Goal: Task Accomplishment & Management: Manage account settings

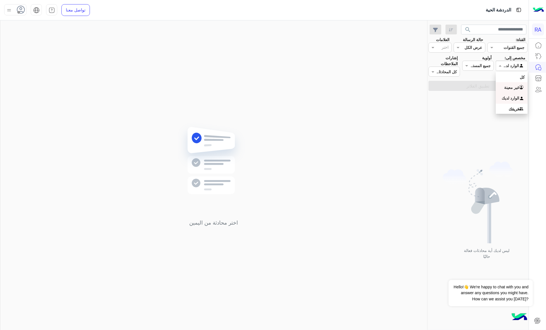
click at [505, 82] on div "غير معينة" at bounding box center [512, 87] width 32 height 11
click at [505, 82] on button "تطبيق الفلاتر" at bounding box center [478, 86] width 99 height 10
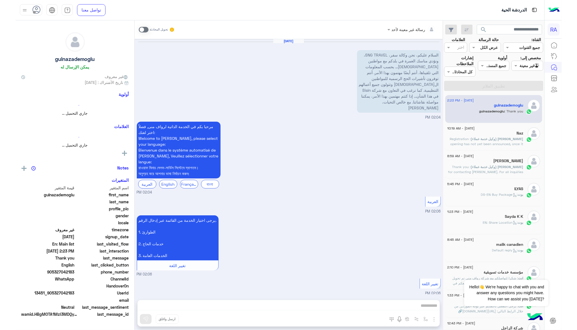
scroll to position [237, 0]
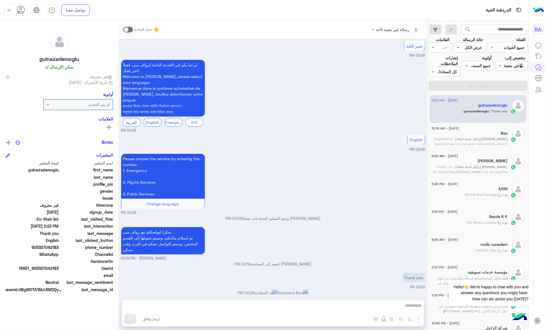
drag, startPoint x: 265, startPoint y: 287, endPoint x: 293, endPoint y: 286, distance: 28.0
click at [293, 289] on p "Soumaya Bouzid أغلق المحادثة 02:26 PM" at bounding box center [273, 292] width 304 height 6
click at [17, 9] on use at bounding box center [21, 10] width 8 height 8
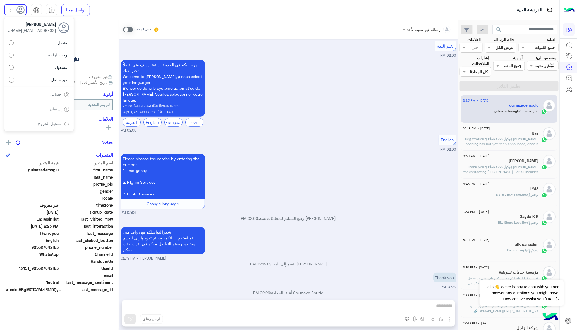
click at [48, 92] on span "حسابى" at bounding box center [56, 94] width 16 height 5
click at [24, 30] on span "[EMAIL_ADDRESS][DOMAIN_NAME]" at bounding box center [31, 30] width 50 height 6
click at [51, 95] on link "حسابى" at bounding box center [56, 94] width 11 height 5
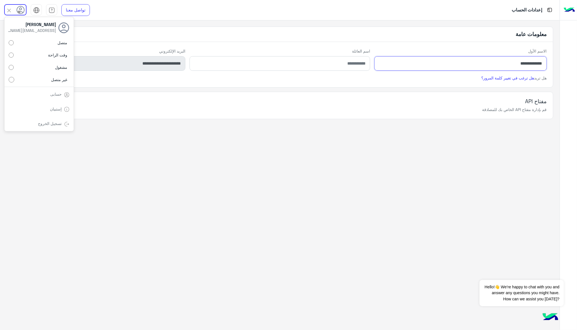
click at [517, 66] on input "**********" at bounding box center [461, 63] width 173 height 15
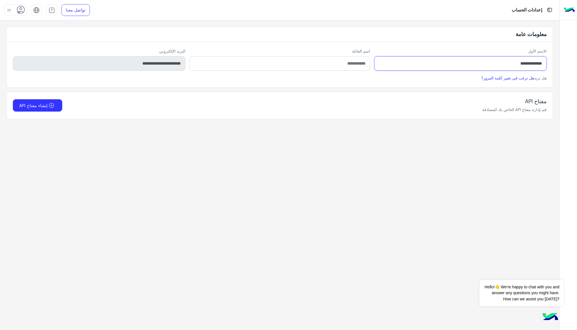
click at [517, 66] on input "**********" at bounding box center [461, 63] width 173 height 15
click at [463, 68] on input "**********" at bounding box center [461, 63] width 173 height 15
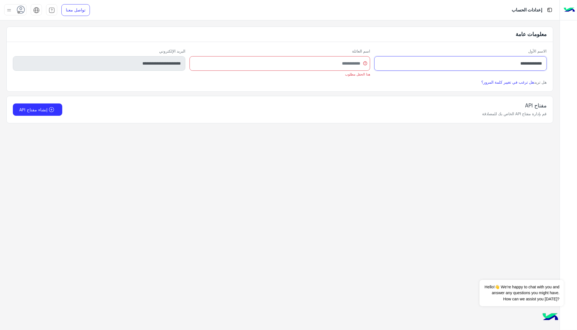
click at [463, 68] on input "**********" at bounding box center [461, 63] width 173 height 15
click at [530, 10] on p "إعدادات الحساب" at bounding box center [527, 10] width 30 height 8
click at [546, 10] on img at bounding box center [550, 9] width 7 height 7
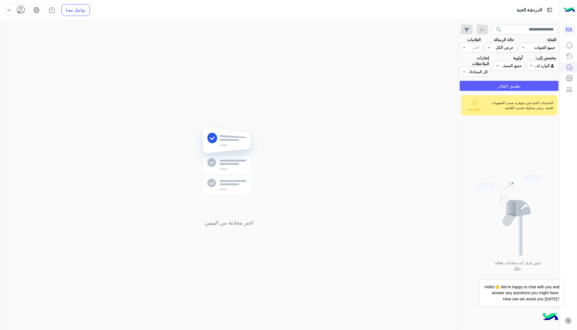
click at [524, 89] on button "تطبيق الفلاتر" at bounding box center [509, 86] width 99 height 10
click at [544, 68] on input "text" at bounding box center [549, 66] width 13 height 6
click at [545, 85] on b "غير معينة" at bounding box center [543, 87] width 15 height 5
click at [545, 84] on button "تطبيق الفلاتر" at bounding box center [509, 86] width 99 height 10
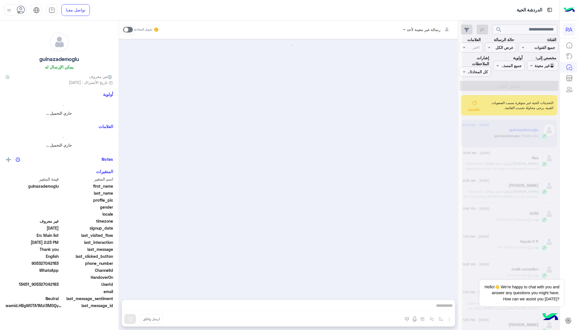
scroll to position [237, 0]
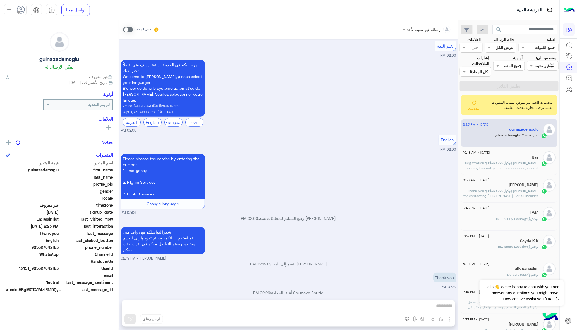
click at [468, 106] on span "تحديث" at bounding box center [473, 108] width 11 height 5
